Goal: Information Seeking & Learning: Learn about a topic

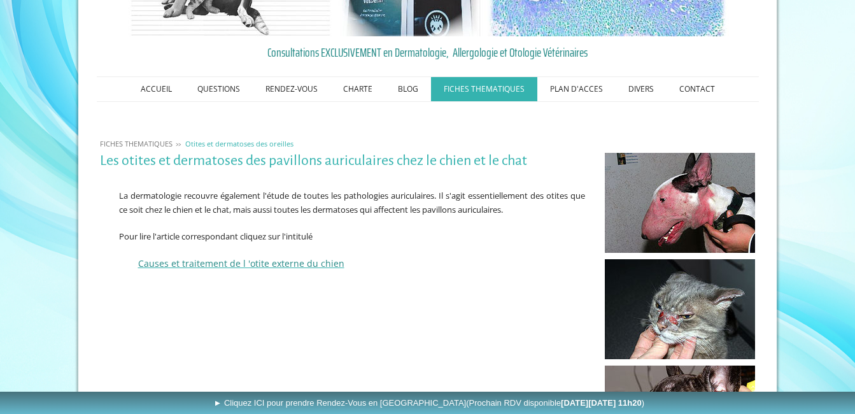
scroll to position [127, 0]
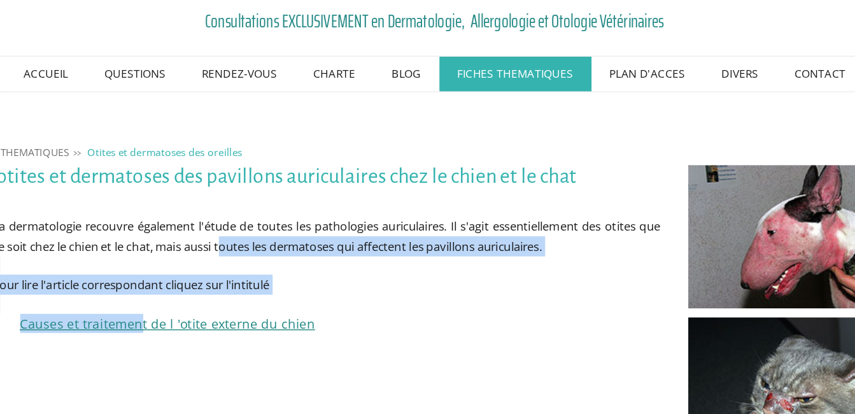
drag, startPoint x: 284, startPoint y: 209, endPoint x: 219, endPoint y: 267, distance: 87.0
click at [219, 267] on div "La dermatologie recouvre également l'étude de toutes les pathologies auriculair…" at bounding box center [343, 230] width 492 height 115
click at [219, 267] on span "Causes et traitement de l 'otite externe du chien" at bounding box center [241, 264] width 206 height 12
